Goal: Task Accomplishment & Management: Use online tool/utility

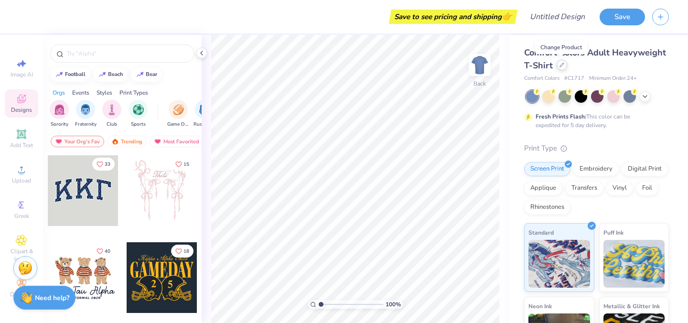
click at [562, 63] on icon at bounding box center [562, 65] width 4 height 4
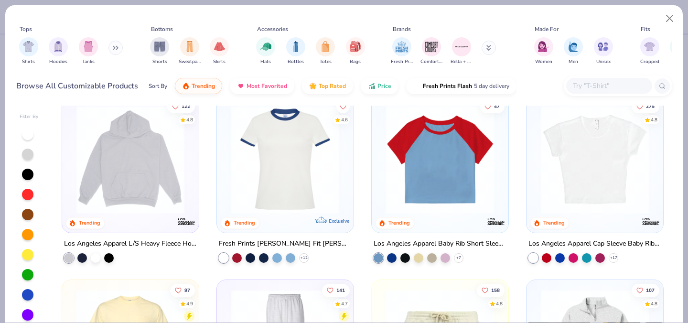
scroll to position [942, 0]
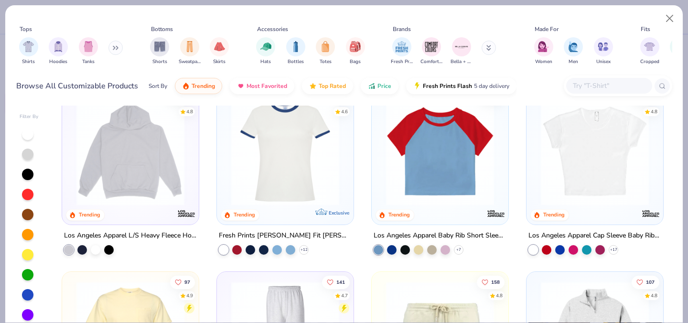
click at [97, 2] on div "Tops Shirts Hoodies Tanks Bottoms Shorts Sweatpants Skirts Accessories Hats Bot…" at bounding box center [344, 161] width 688 height 323
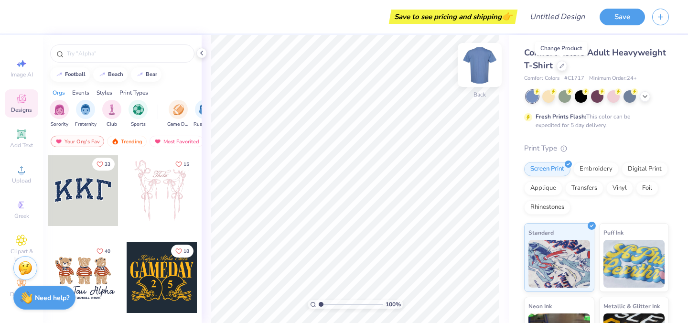
click at [484, 62] on img at bounding box center [479, 65] width 38 height 38
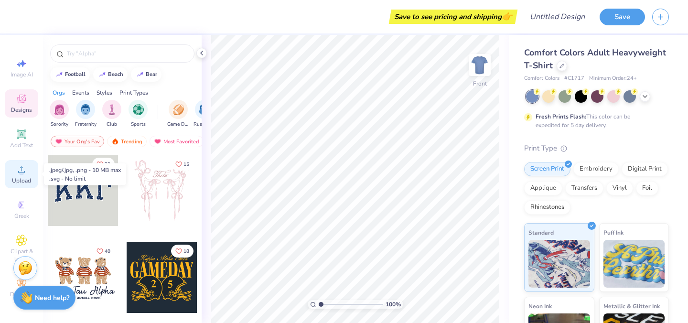
click at [21, 166] on icon at bounding box center [21, 169] width 11 height 11
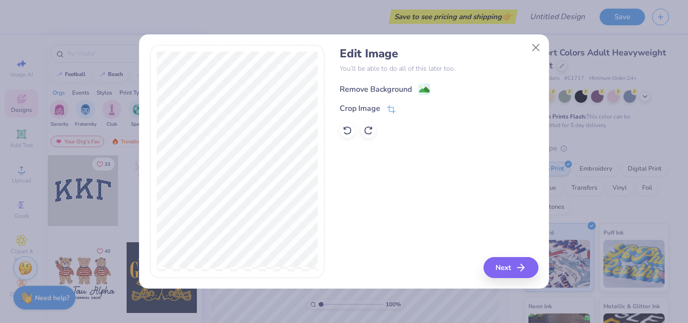
click at [420, 91] on image at bounding box center [424, 90] width 11 height 11
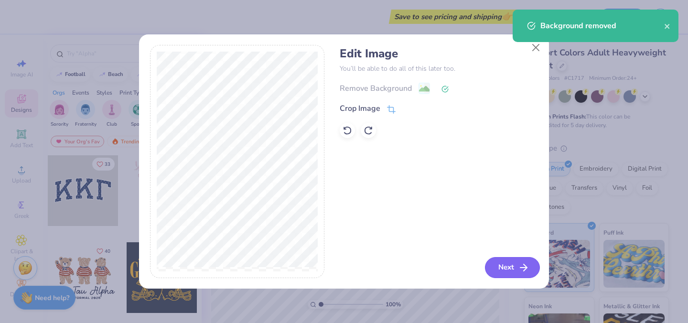
click at [508, 265] on button "Next" at bounding box center [512, 267] width 55 height 21
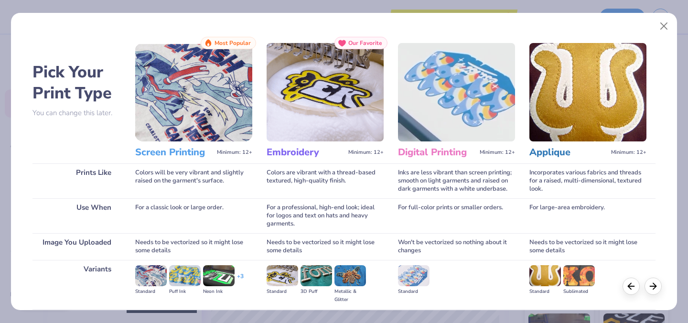
scroll to position [106, 0]
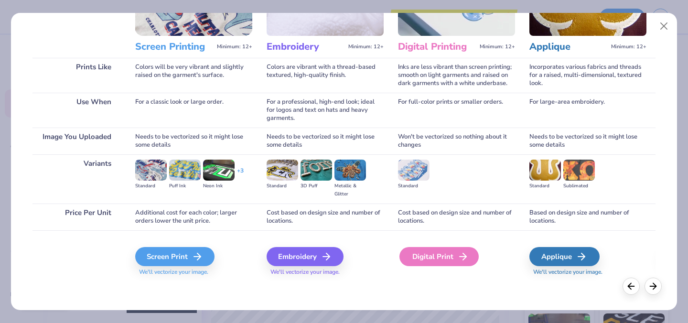
click at [419, 257] on div "Digital Print" at bounding box center [438, 256] width 79 height 19
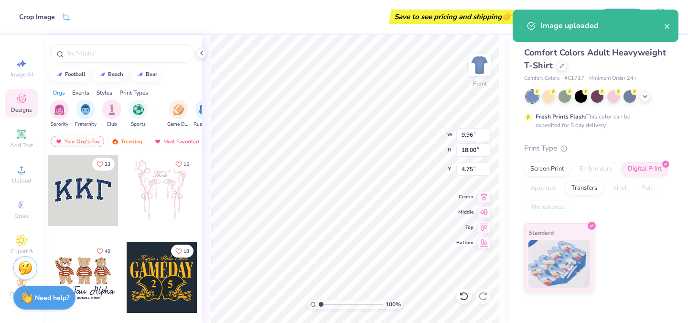
type input "5.29"
type input "9.57"
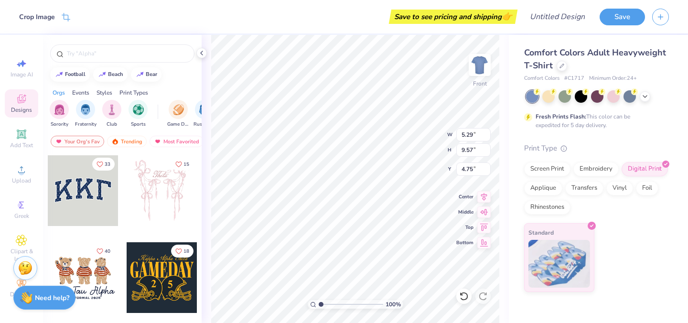
type input "7.09"
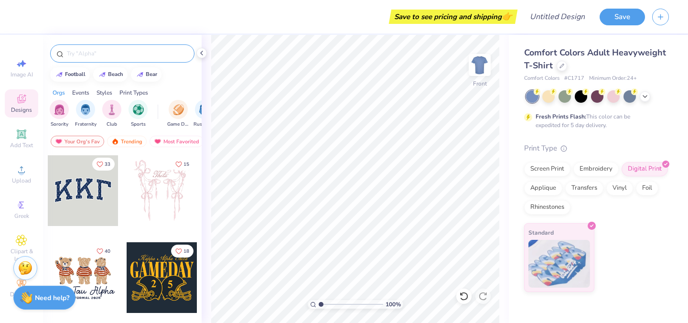
click at [101, 53] on input "text" at bounding box center [127, 54] width 122 height 10
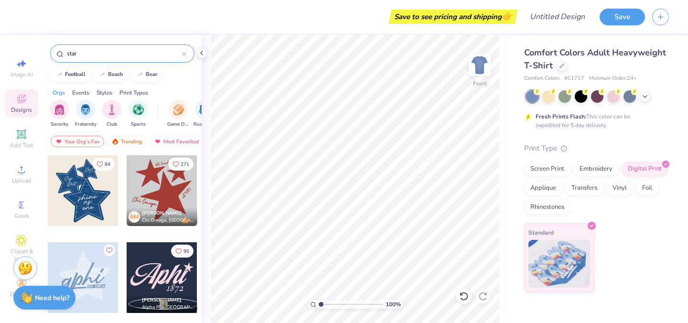
type input "star"
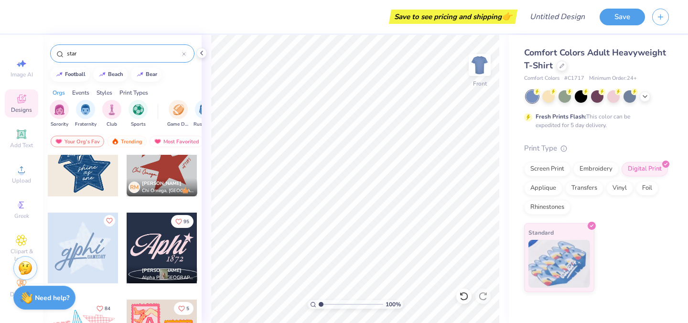
scroll to position [39, 0]
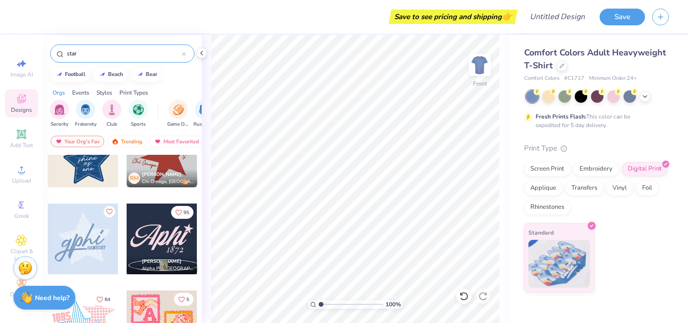
click at [78, 167] on div at bounding box center [83, 152] width 71 height 71
type input "3.91"
type input "3.95"
type input "3.00"
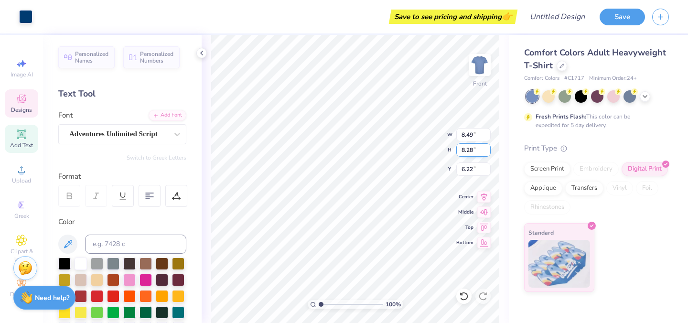
type input "3.61"
type input "1.37"
type input "9.36"
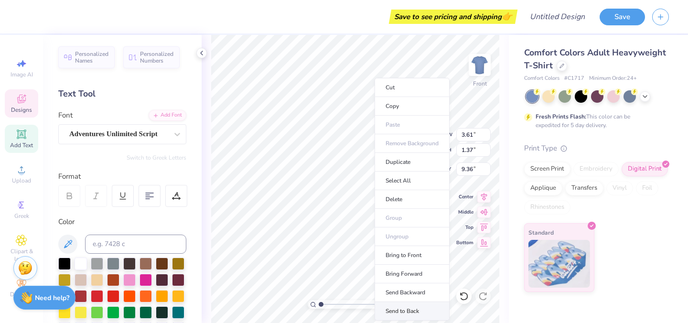
click at [406, 306] on li "Send to Back" at bounding box center [411, 311] width 75 height 19
